Goal: Use online tool/utility: Utilize a website feature to perform a specific function

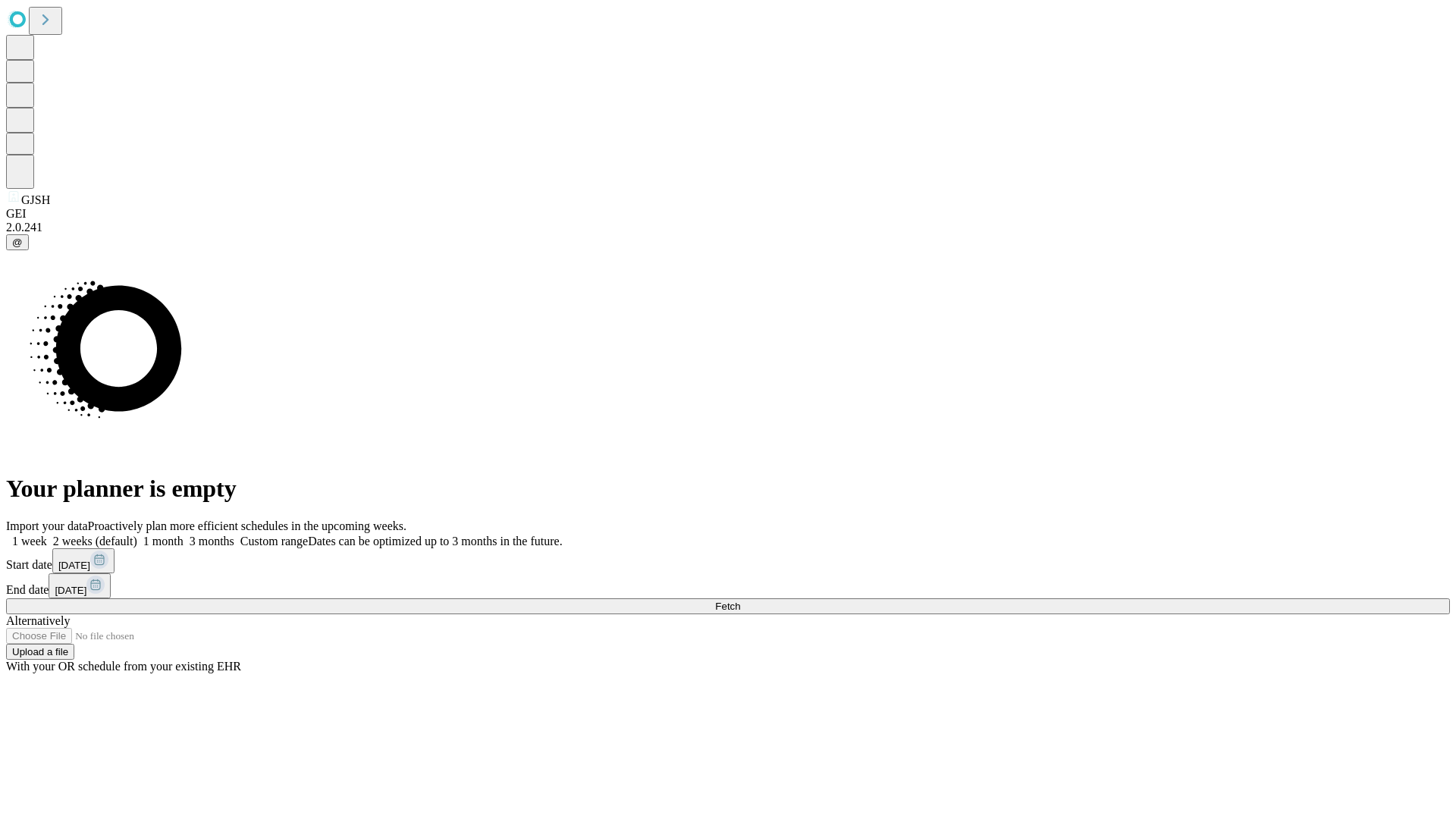
click at [740, 600] on span "Fetch" at bounding box center [728, 606] width 25 height 12
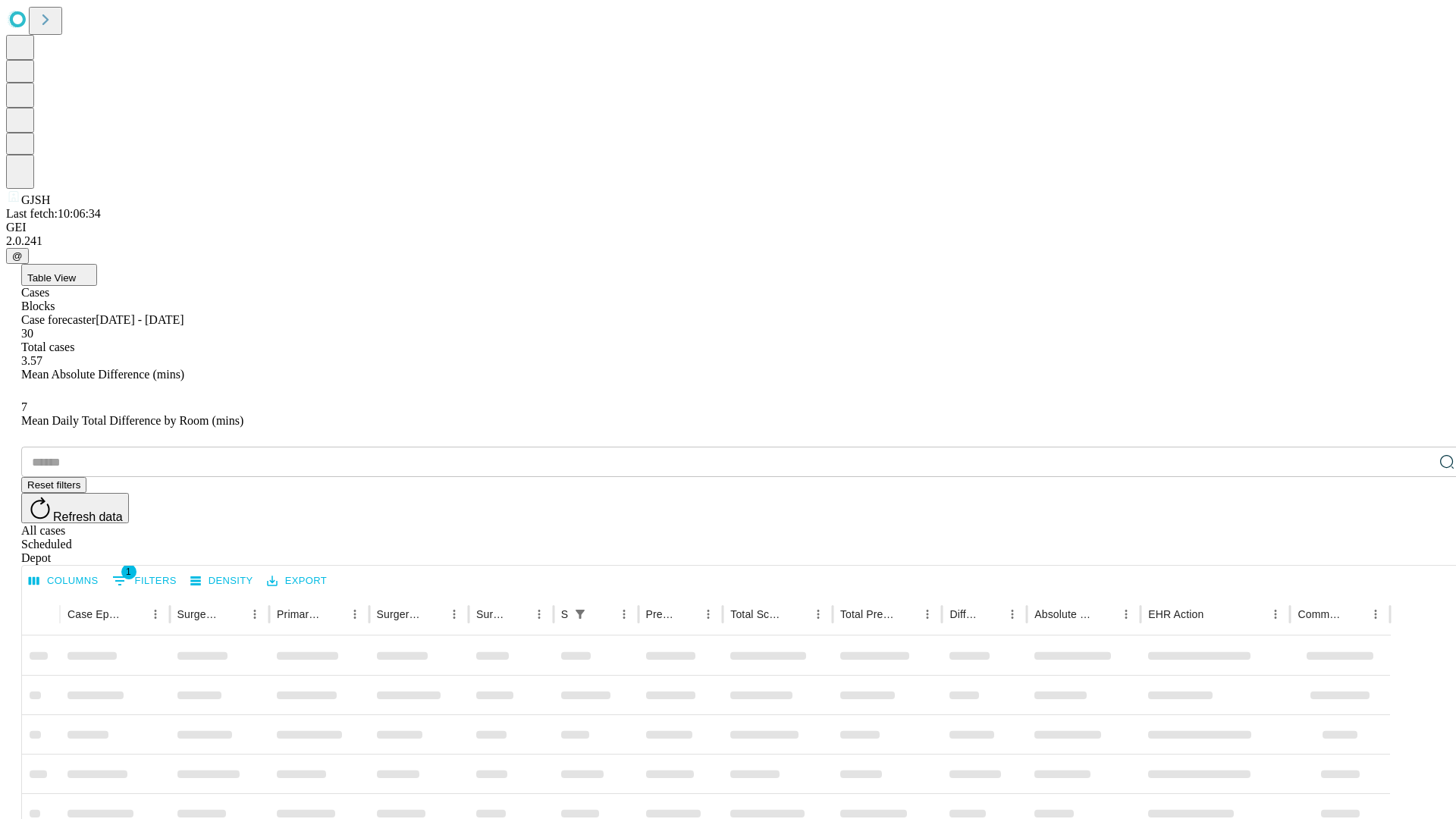
click at [76, 272] on span "Table View" at bounding box center [51, 278] width 48 height 12
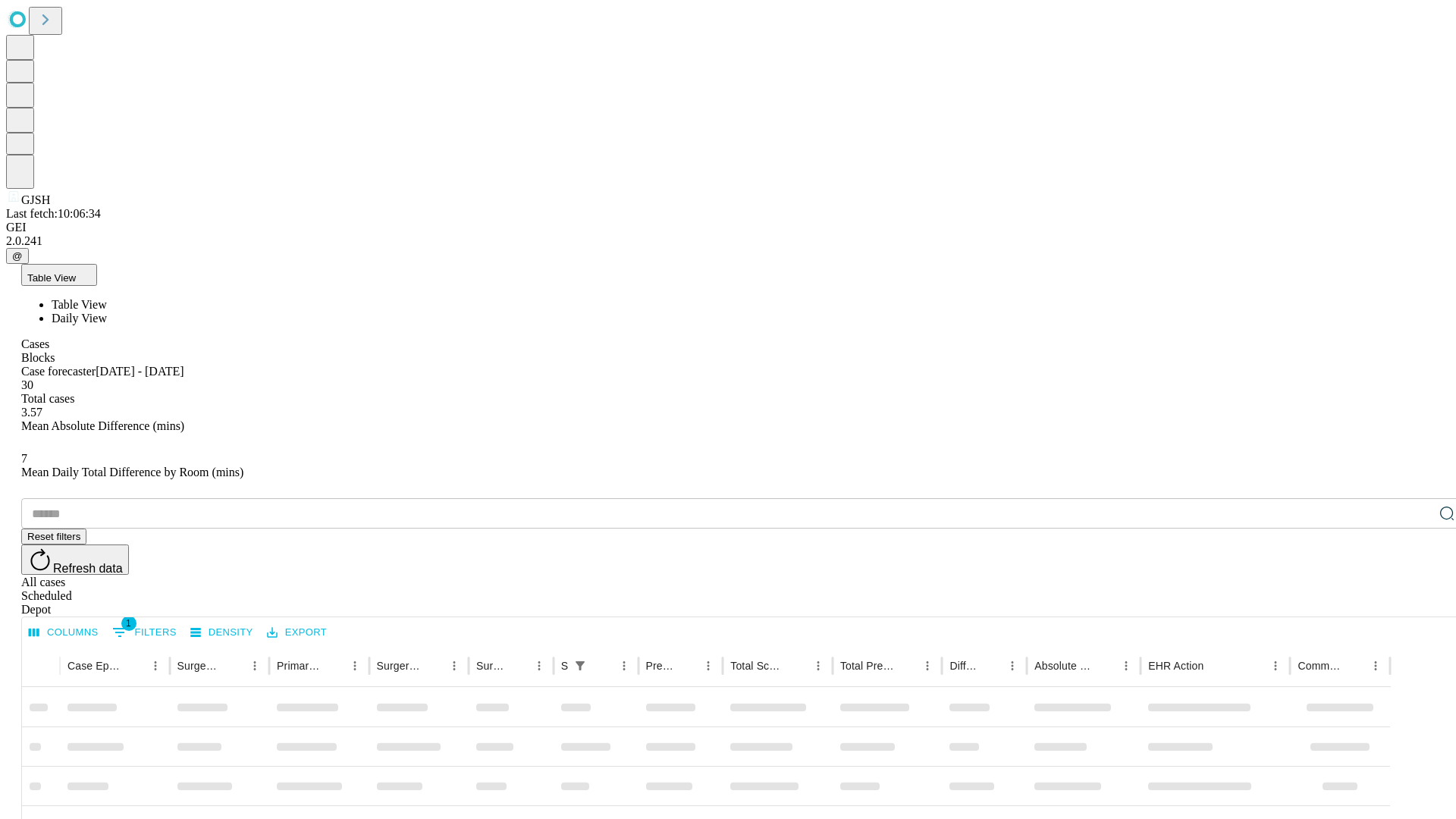
click at [107, 312] on span "Daily View" at bounding box center [78, 317] width 55 height 13
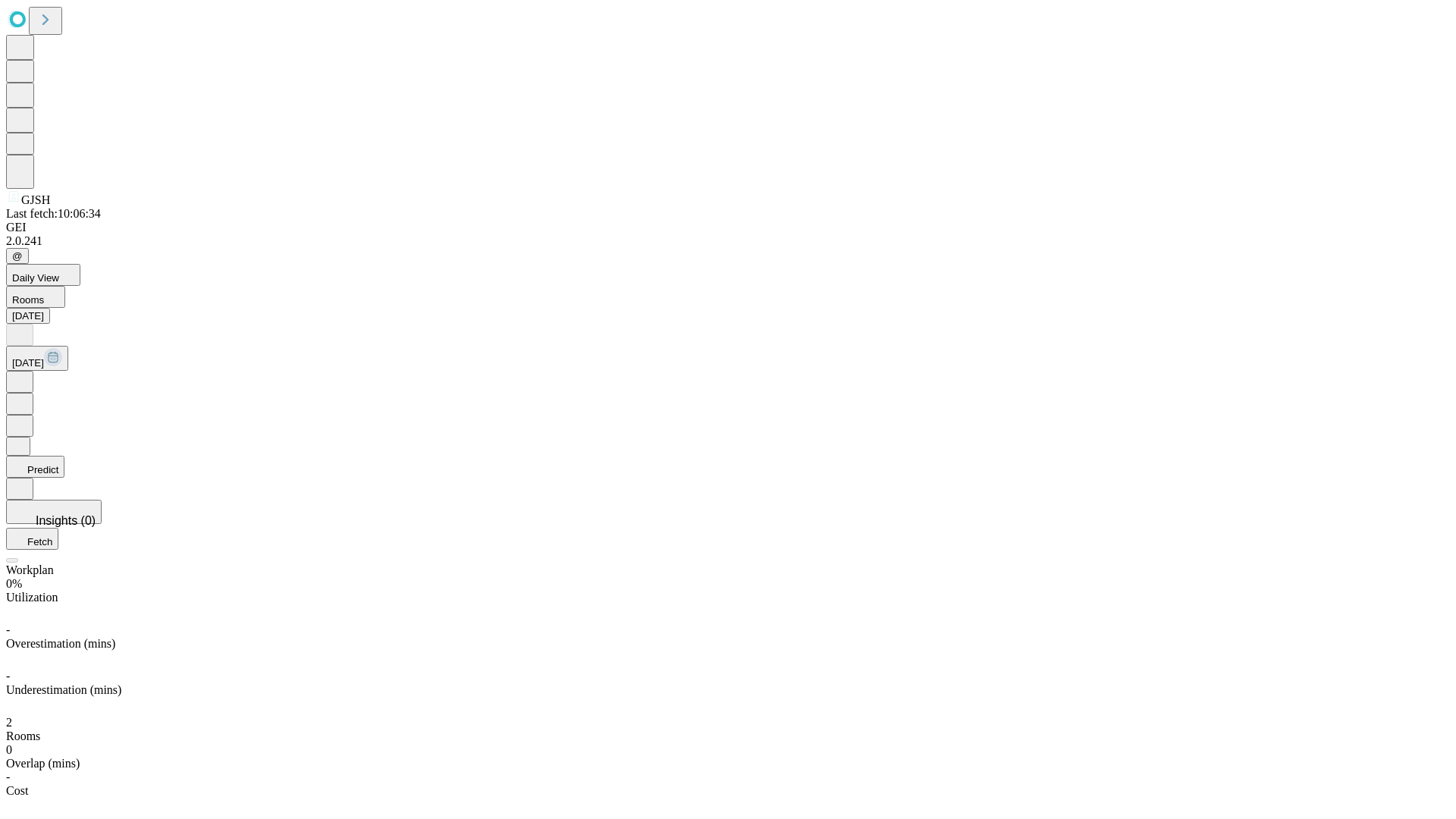
click at [65, 455] on button "Predict" at bounding box center [35, 466] width 59 height 22
